Goal: Check status: Check status

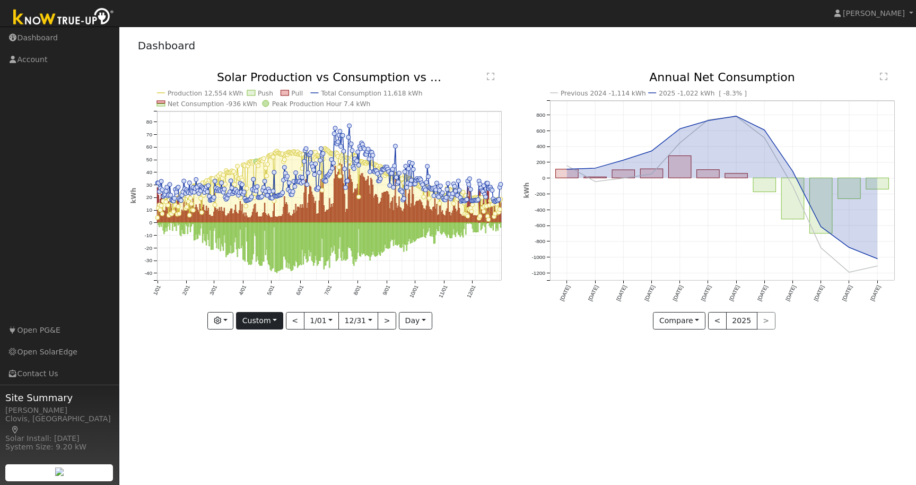
click at [277, 319] on button "Custom" at bounding box center [259, 321] width 47 height 18
click at [255, 343] on link "Day" at bounding box center [274, 342] width 74 height 15
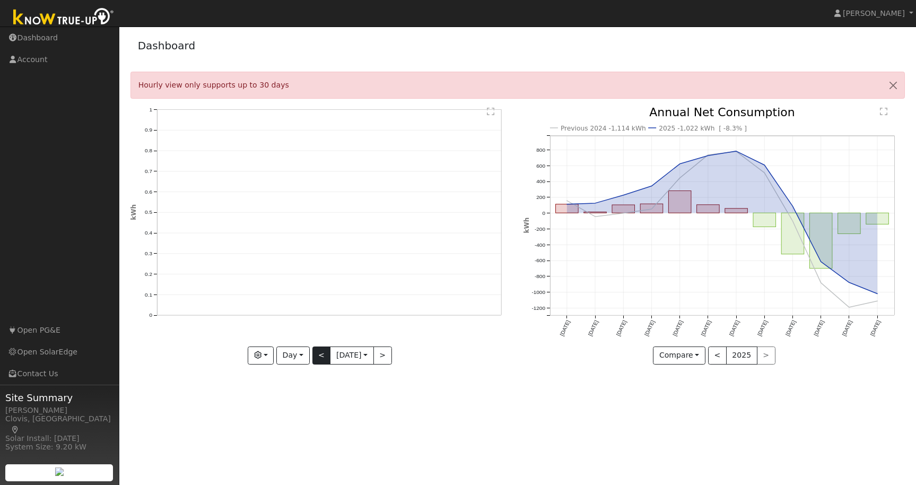
click at [316, 353] on button "<" at bounding box center [321, 355] width 19 height 18
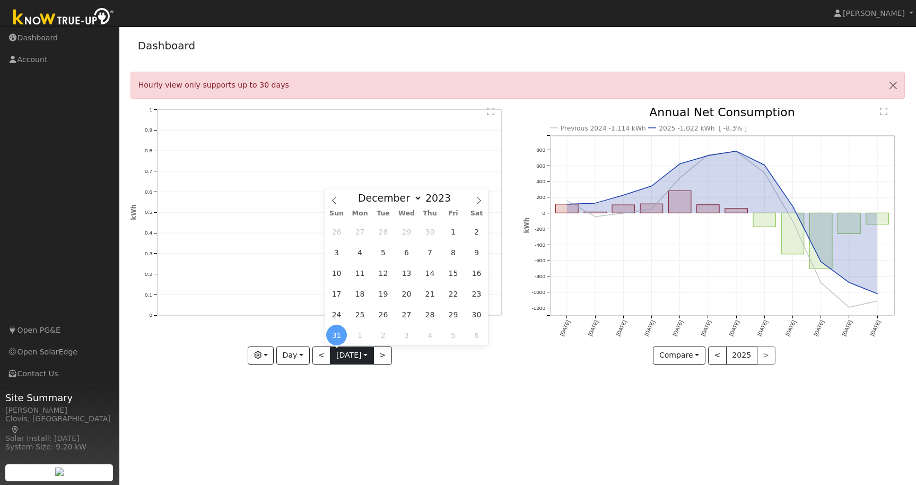
click at [370, 353] on input "[DATE]" at bounding box center [351, 355] width 42 height 17
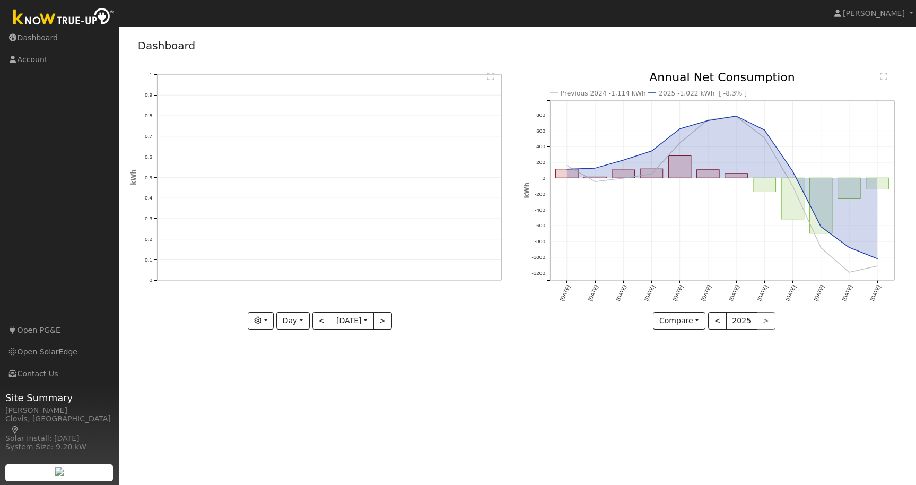
drag, startPoint x: 274, startPoint y: 387, endPoint x: 279, endPoint y: 379, distance: 9.1
click at [276, 385] on div "User Profile First name Last name Email Email Notifications No Emails No Emails…" at bounding box center [517, 256] width 797 height 458
click at [296, 318] on button "Day" at bounding box center [292, 321] width 33 height 18
click at [292, 358] on link "Week" at bounding box center [314, 357] width 74 height 15
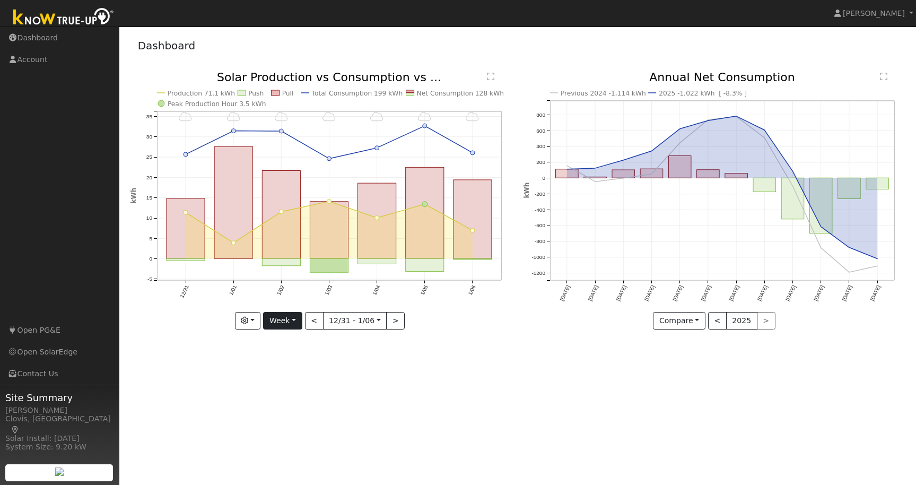
click at [286, 318] on button "Week" at bounding box center [282, 321] width 39 height 18
click at [286, 370] on link "Month" at bounding box center [301, 372] width 74 height 15
type input "[DATE]"
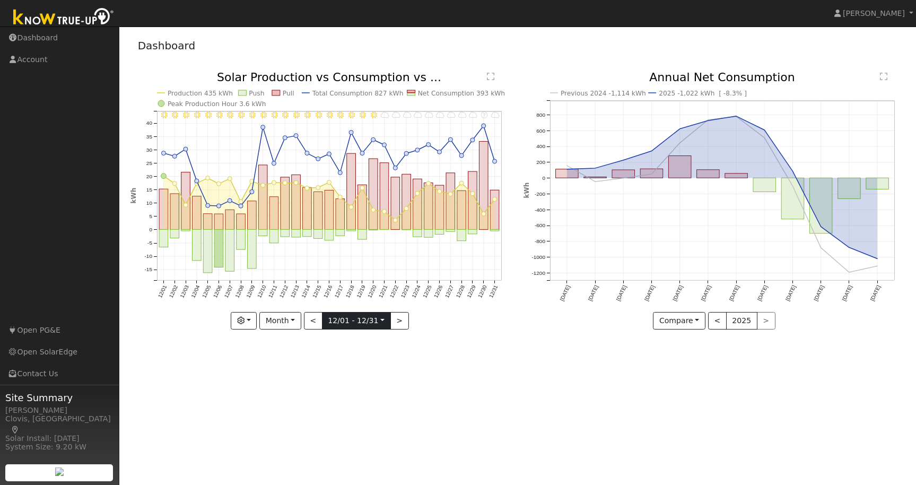
click at [366, 320] on input "[DATE]" at bounding box center [356, 320] width 68 height 17
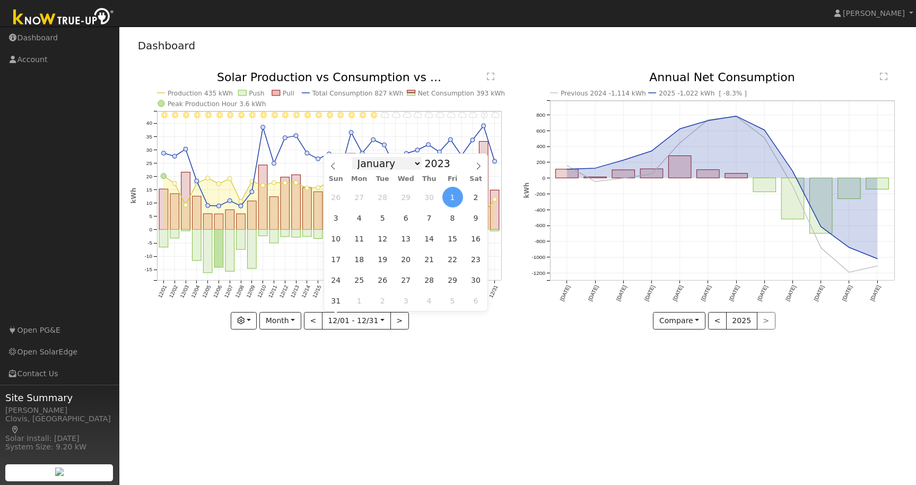
select select "7"
click at [457, 160] on span at bounding box center [455, 161] width 7 height 6
type input "2025"
click at [455, 358] on div "User Profile First name Last name Email Email Notifications No Emails No Emails…" at bounding box center [517, 256] width 797 height 458
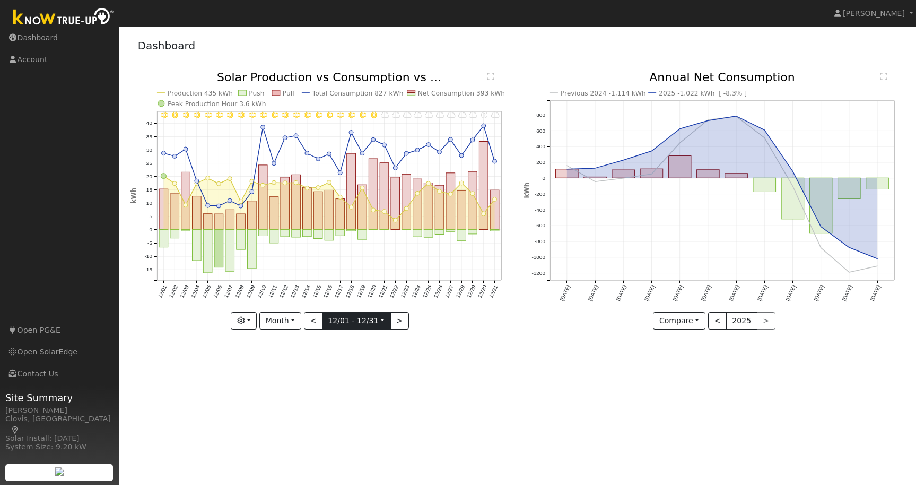
click at [340, 318] on input "[DATE]" at bounding box center [356, 320] width 68 height 17
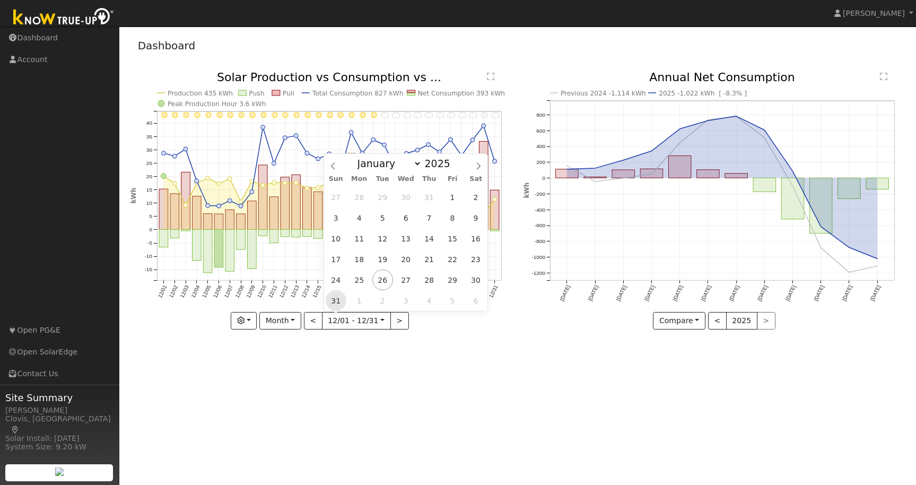
click at [335, 302] on span "31" at bounding box center [336, 300] width 21 height 21
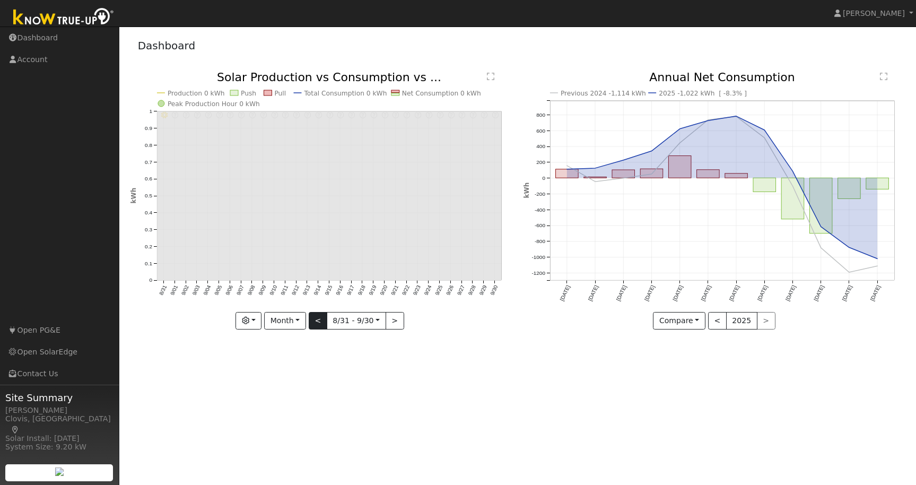
click at [317, 319] on button "<" at bounding box center [318, 321] width 19 height 18
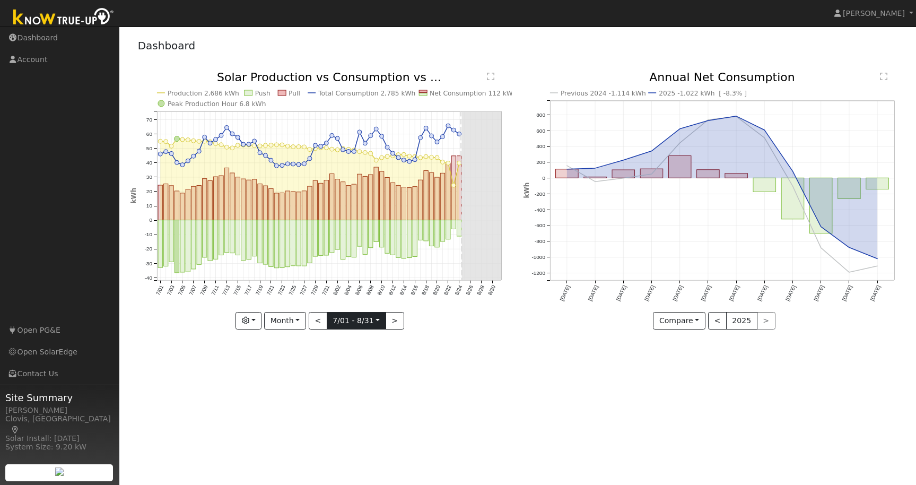
click at [376, 319] on input "[DATE]" at bounding box center [356, 320] width 58 height 17
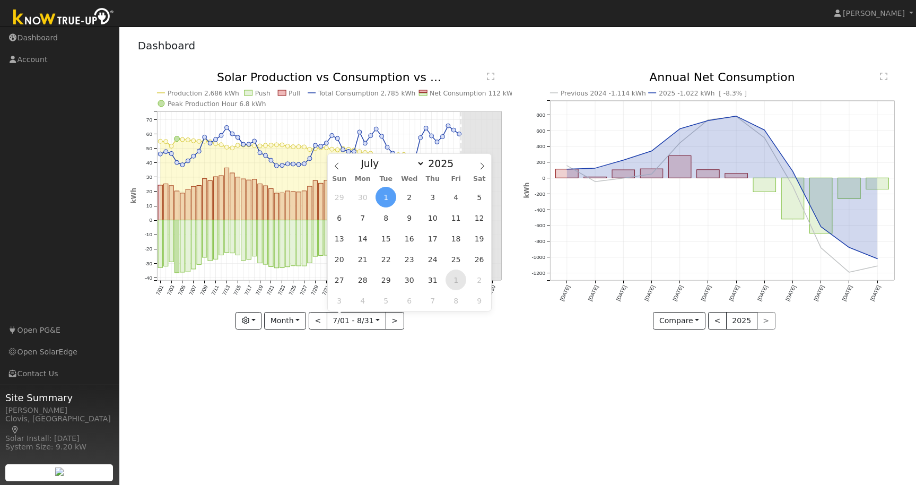
click at [457, 281] on span "1" at bounding box center [455, 279] width 21 height 21
type input "[DATE]"
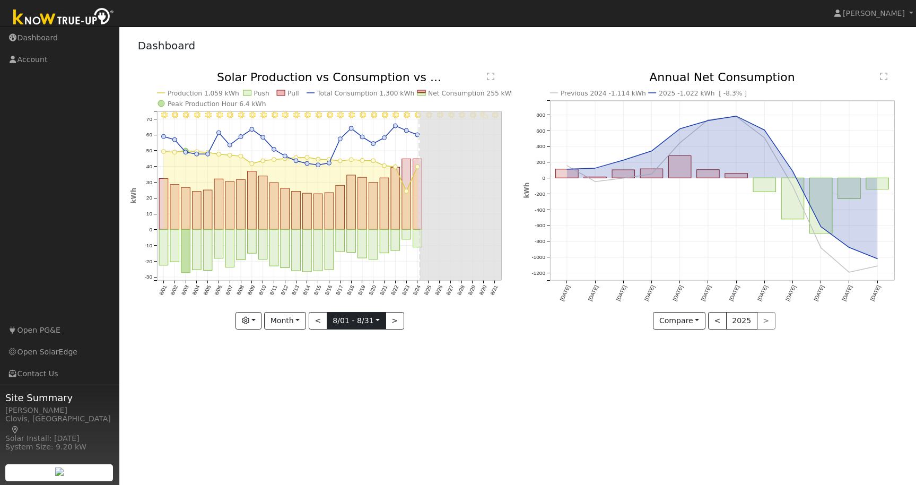
click at [354, 319] on input "[DATE]" at bounding box center [356, 320] width 58 height 17
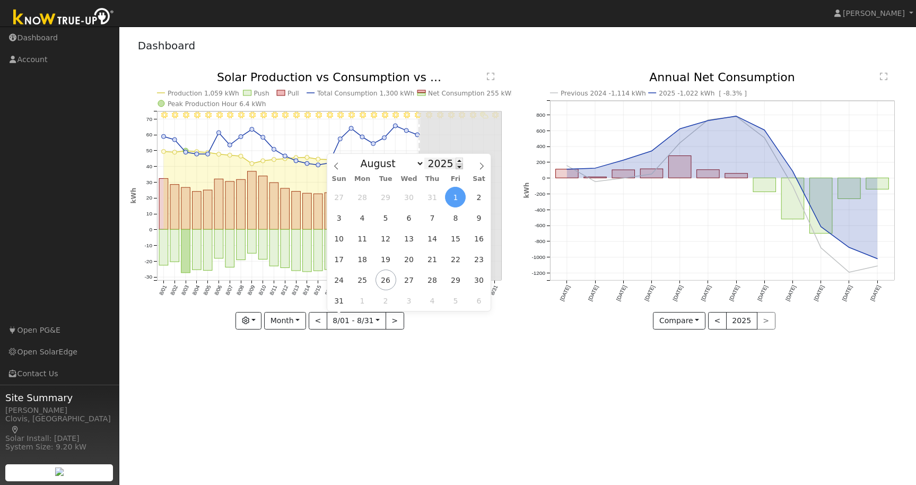
click at [456, 167] on span at bounding box center [459, 166] width 7 height 6
type input "2024"
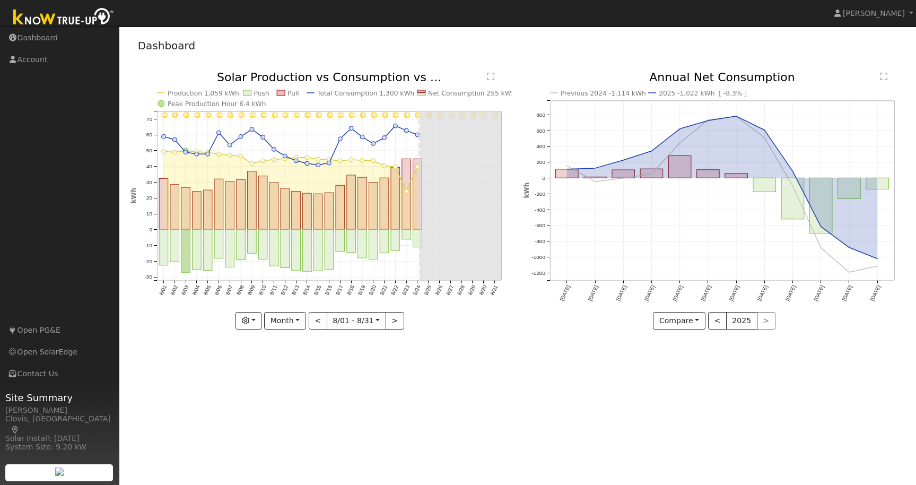
click at [456, 380] on div "User Profile First name Last name Email Email Notifications No Emails No Emails…" at bounding box center [517, 256] width 797 height 458
click at [355, 321] on input "[DATE]" at bounding box center [356, 320] width 58 height 17
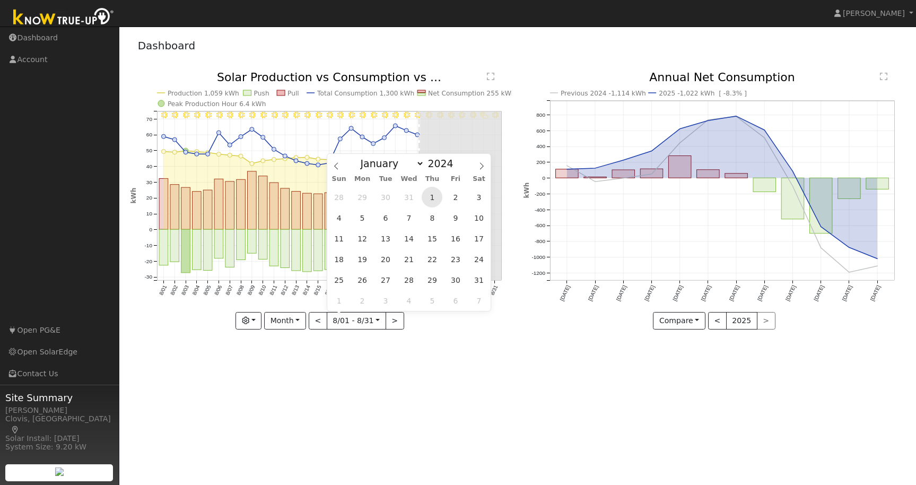
click at [430, 198] on span "1" at bounding box center [432, 197] width 21 height 21
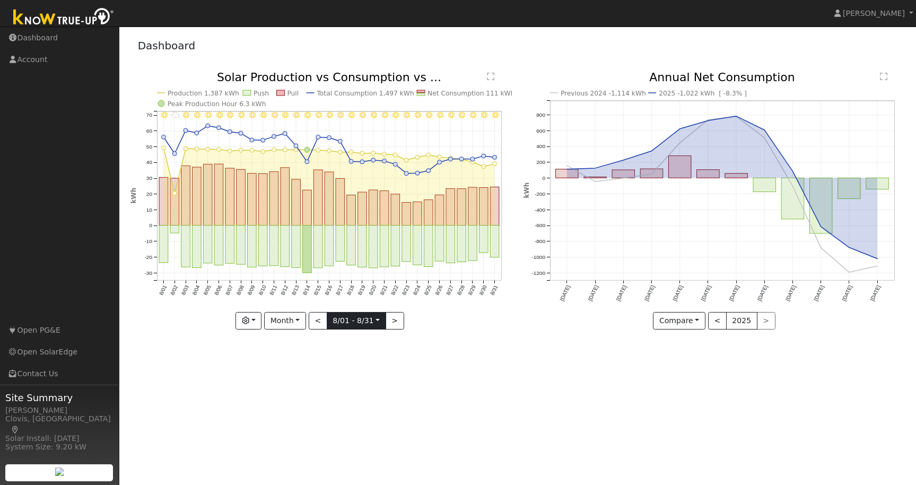
click at [375, 318] on input "[DATE]" at bounding box center [356, 320] width 58 height 17
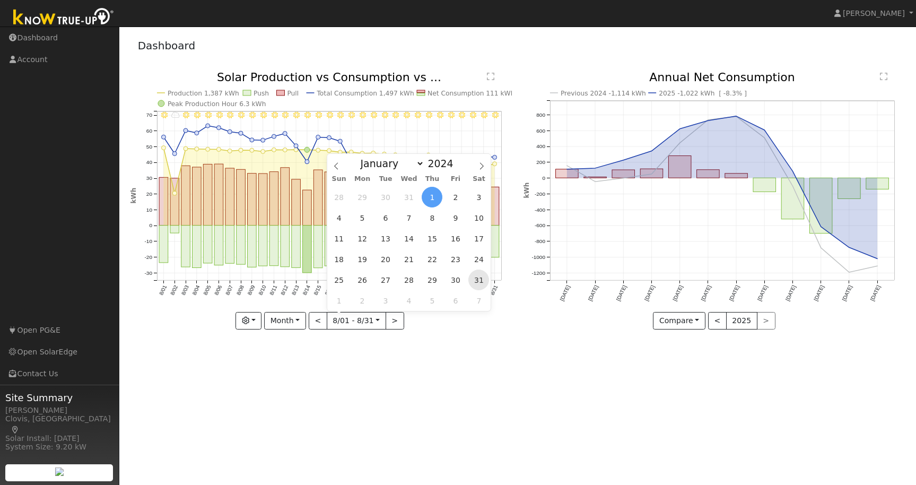
click at [482, 281] on span "31" at bounding box center [478, 279] width 21 height 21
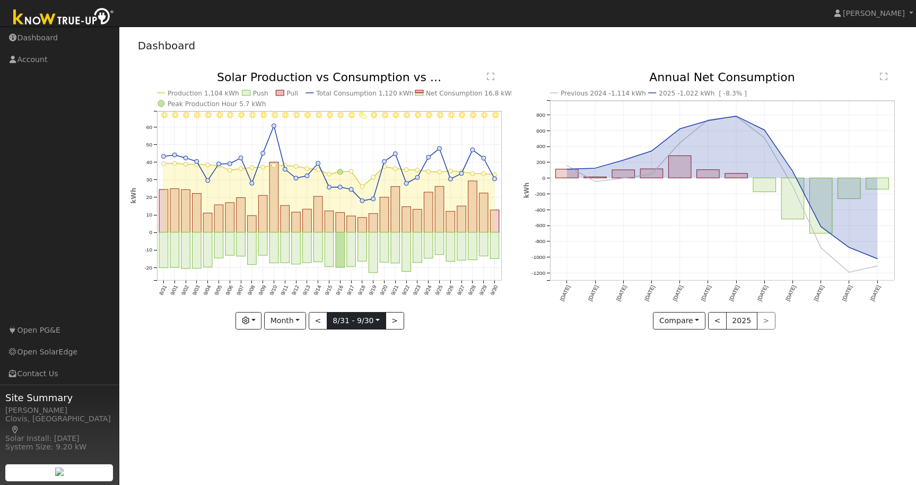
click at [378, 320] on input "[DATE]" at bounding box center [356, 320] width 58 height 17
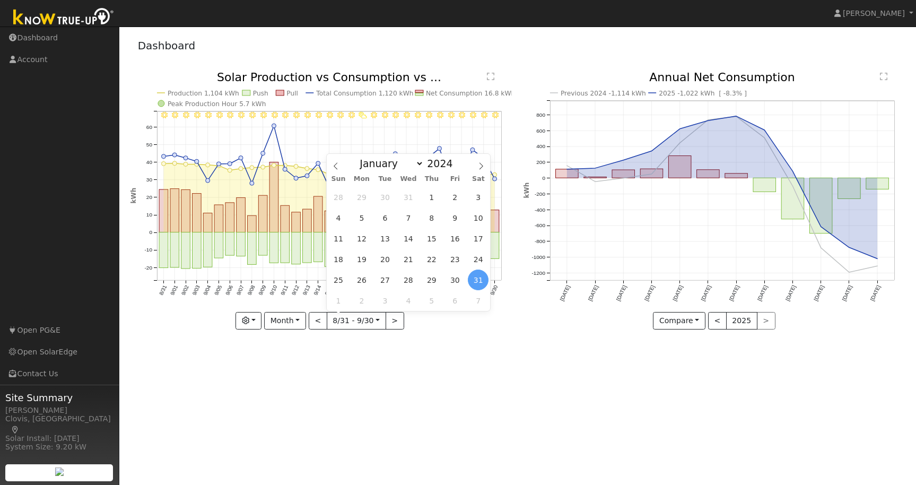
click at [476, 278] on span "31" at bounding box center [478, 279] width 21 height 21
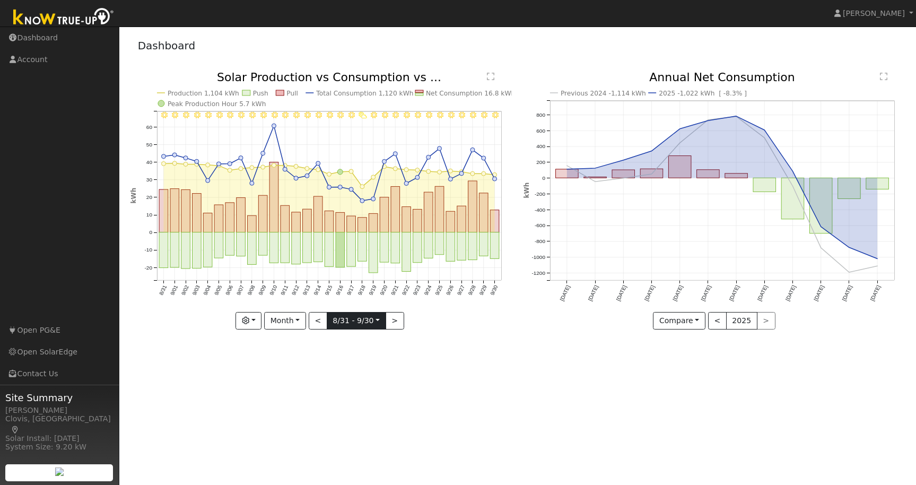
click at [378, 319] on input "[DATE]" at bounding box center [356, 320] width 58 height 17
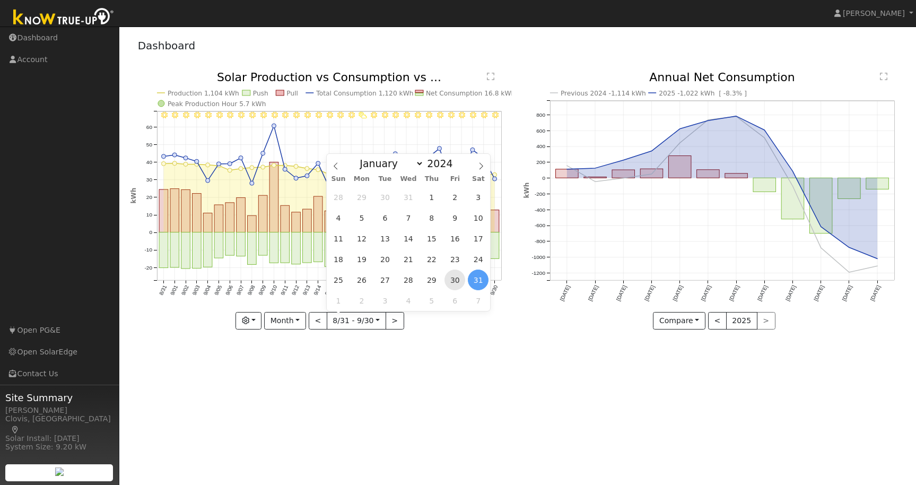
click at [454, 280] on span "30" at bounding box center [454, 279] width 21 height 21
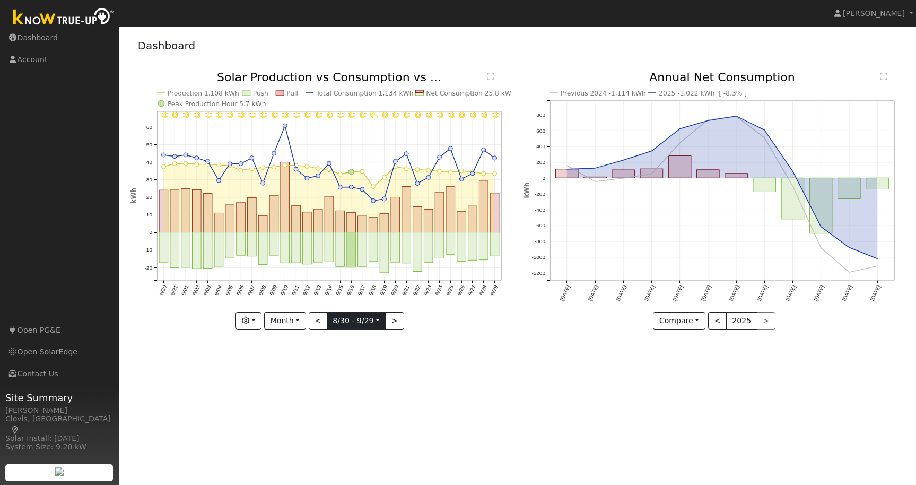
click at [378, 318] on input "[DATE]" at bounding box center [356, 320] width 58 height 17
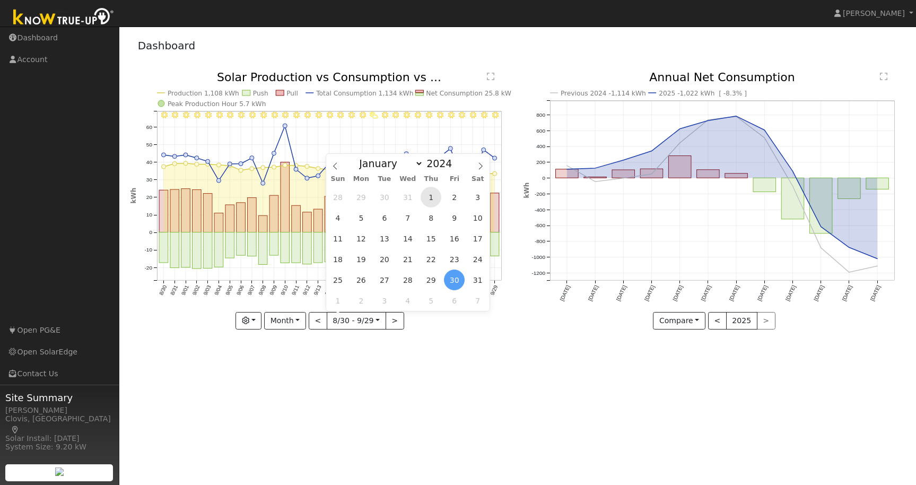
click at [433, 195] on span "1" at bounding box center [431, 197] width 21 height 21
type input "[DATE]"
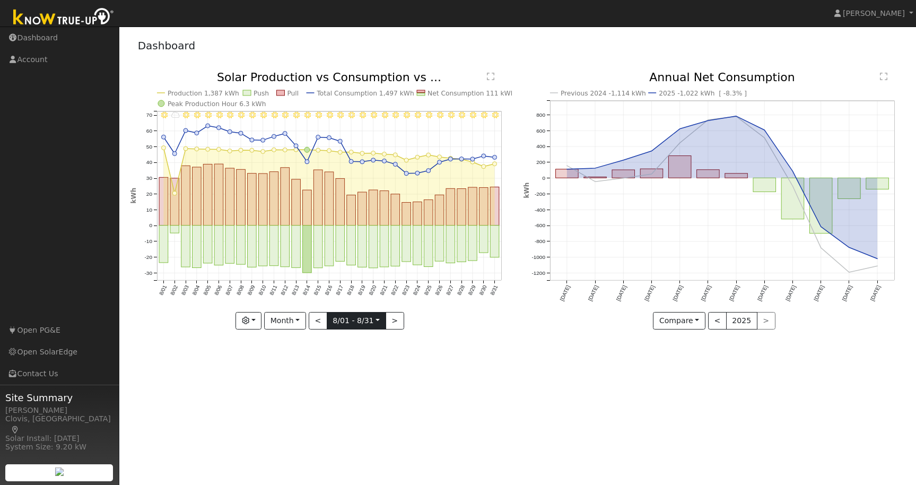
click at [348, 321] on input "[DATE]" at bounding box center [356, 320] width 58 height 17
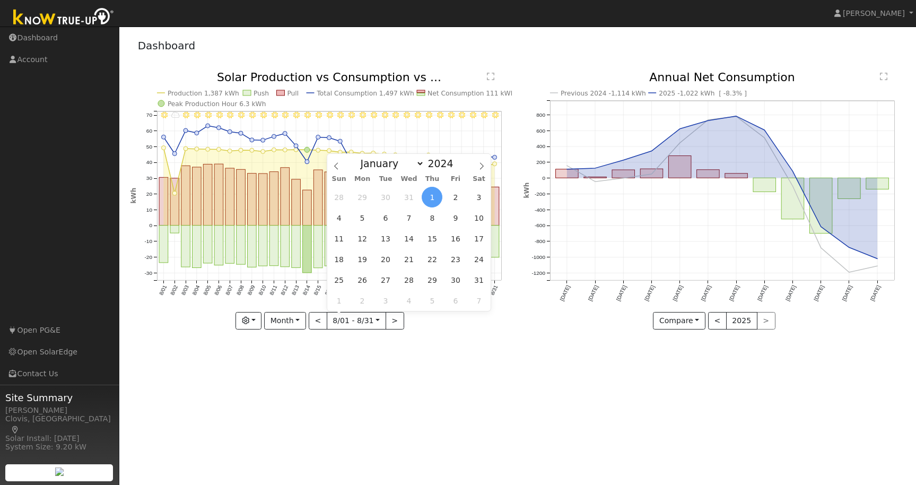
click at [399, 377] on div "User Profile First name Last name Email Email Notifications No Emails No Emails…" at bounding box center [517, 256] width 797 height 458
click at [345, 320] on input "[DATE]" at bounding box center [356, 320] width 58 height 17
click at [456, 159] on span at bounding box center [459, 161] width 7 height 6
type input "2025"
click at [339, 383] on div "User Profile First name Last name Email Email Notifications No Emails No Emails…" at bounding box center [517, 256] width 797 height 458
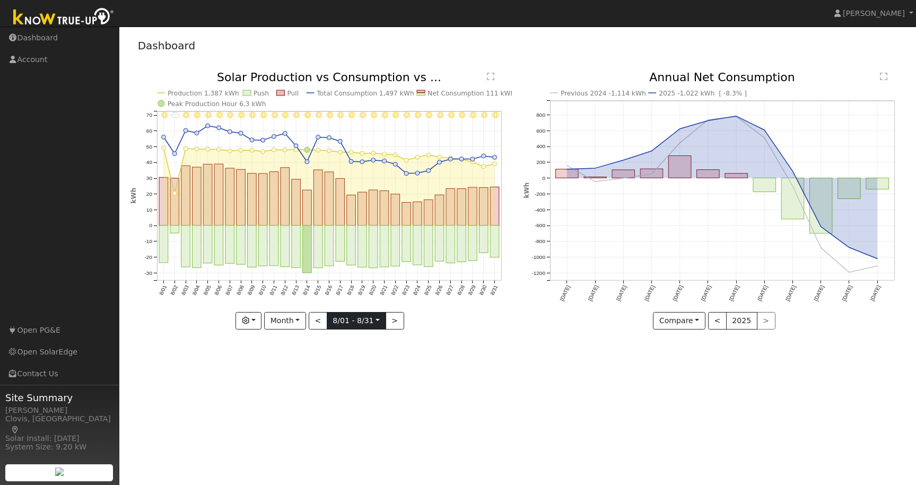
click at [353, 315] on input "[DATE]" at bounding box center [356, 320] width 58 height 17
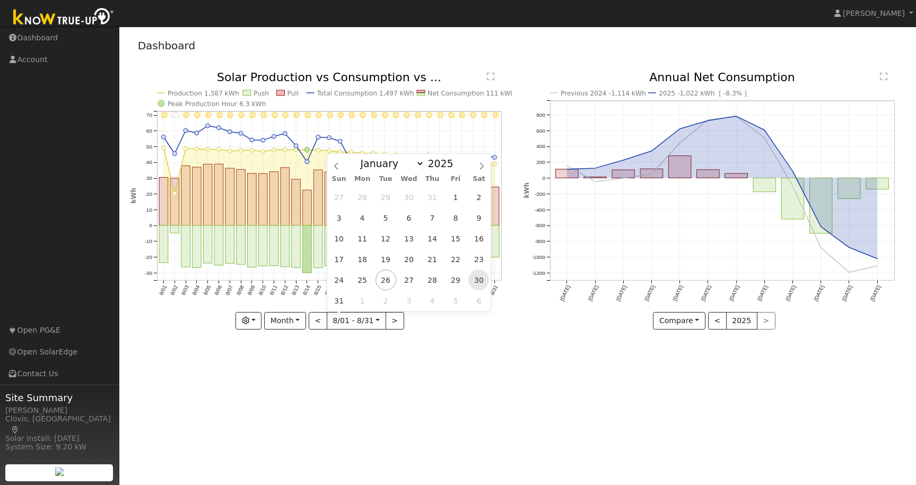
click at [475, 281] on span "30" at bounding box center [478, 279] width 21 height 21
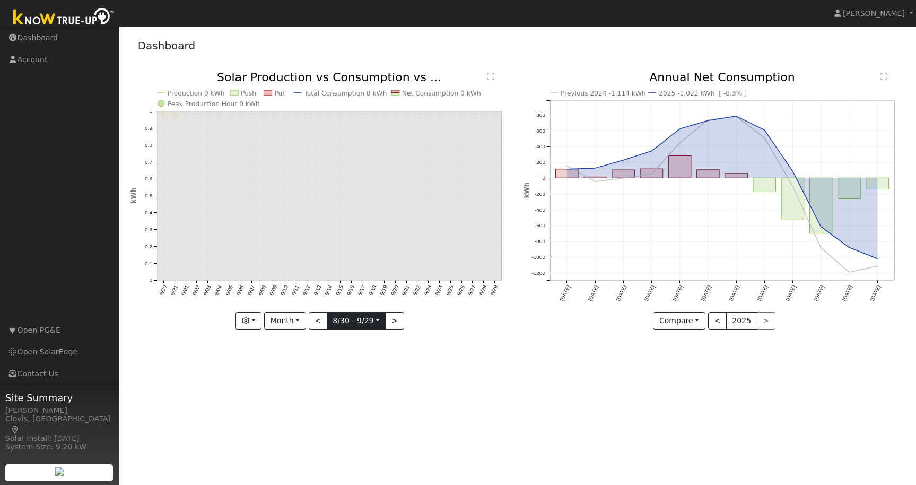
click at [352, 319] on input "[DATE]" at bounding box center [356, 320] width 58 height 17
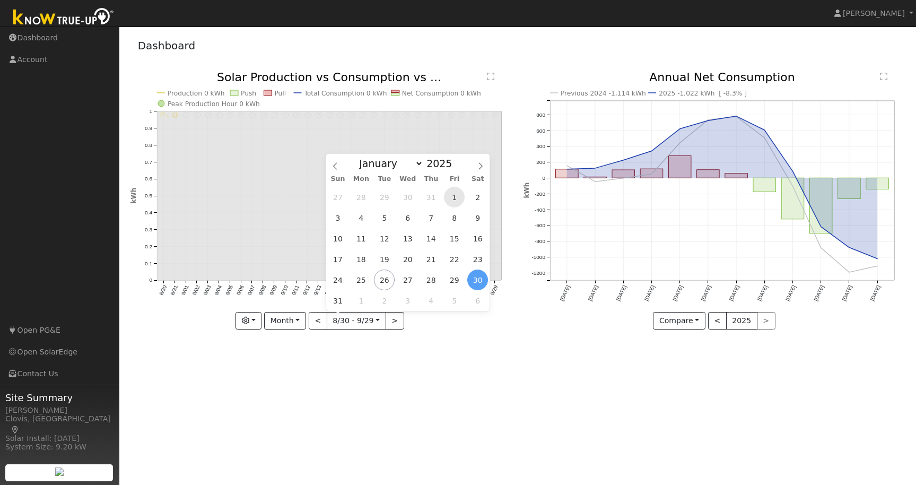
click at [453, 197] on span "1" at bounding box center [454, 197] width 21 height 21
type input "[DATE]"
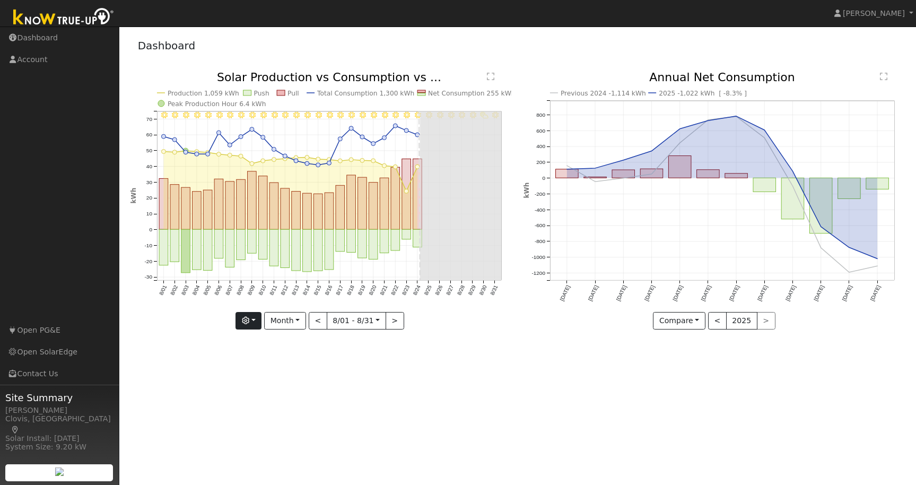
click at [257, 321] on button "button" at bounding box center [248, 321] width 26 height 18
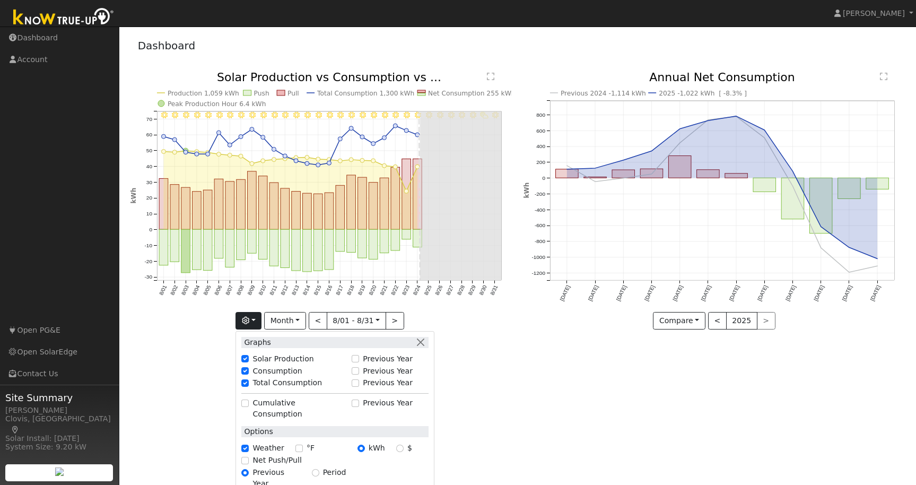
click at [518, 405] on div "User Profile First name Last name Email Email Notifications No Emails No Emails…" at bounding box center [517, 256] width 797 height 458
